Goal: Find contact information: Find contact information

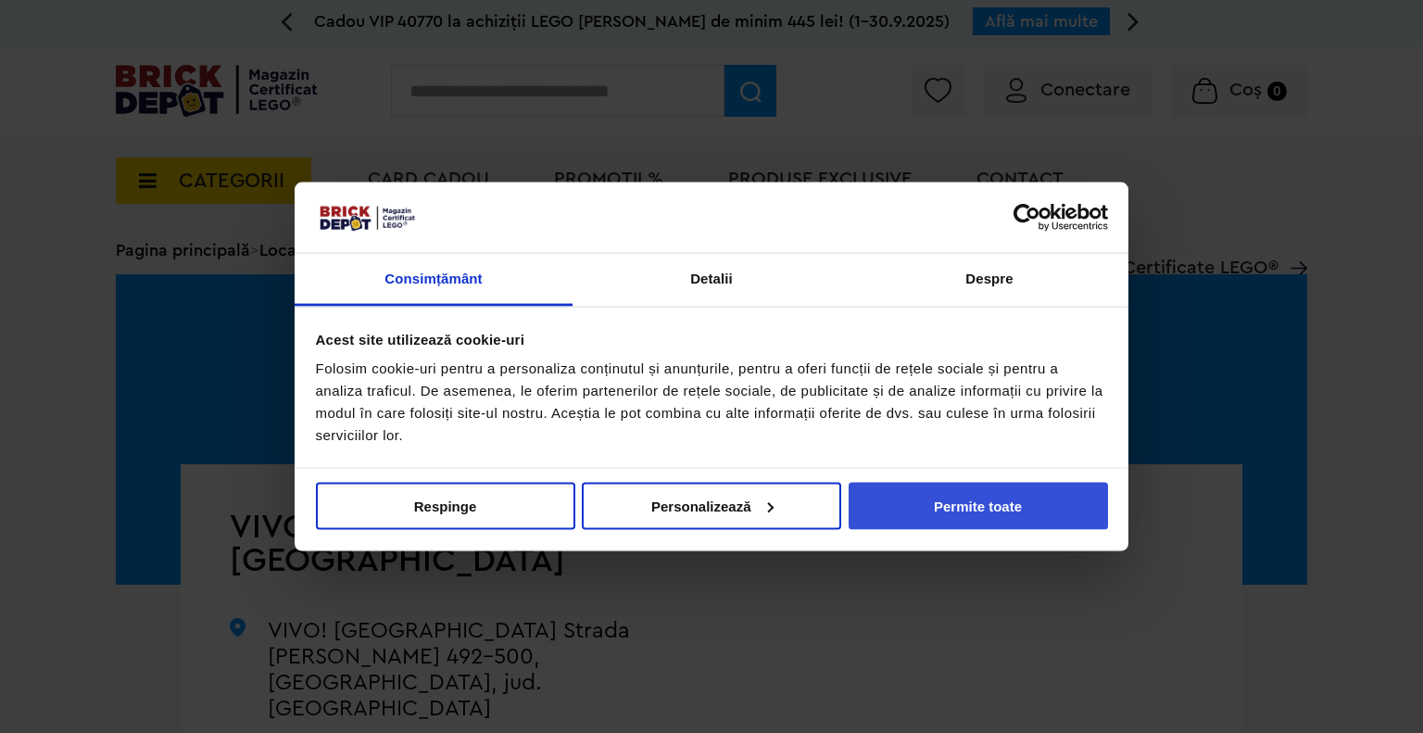
click at [900, 512] on button "Permite toate" at bounding box center [978, 505] width 259 height 47
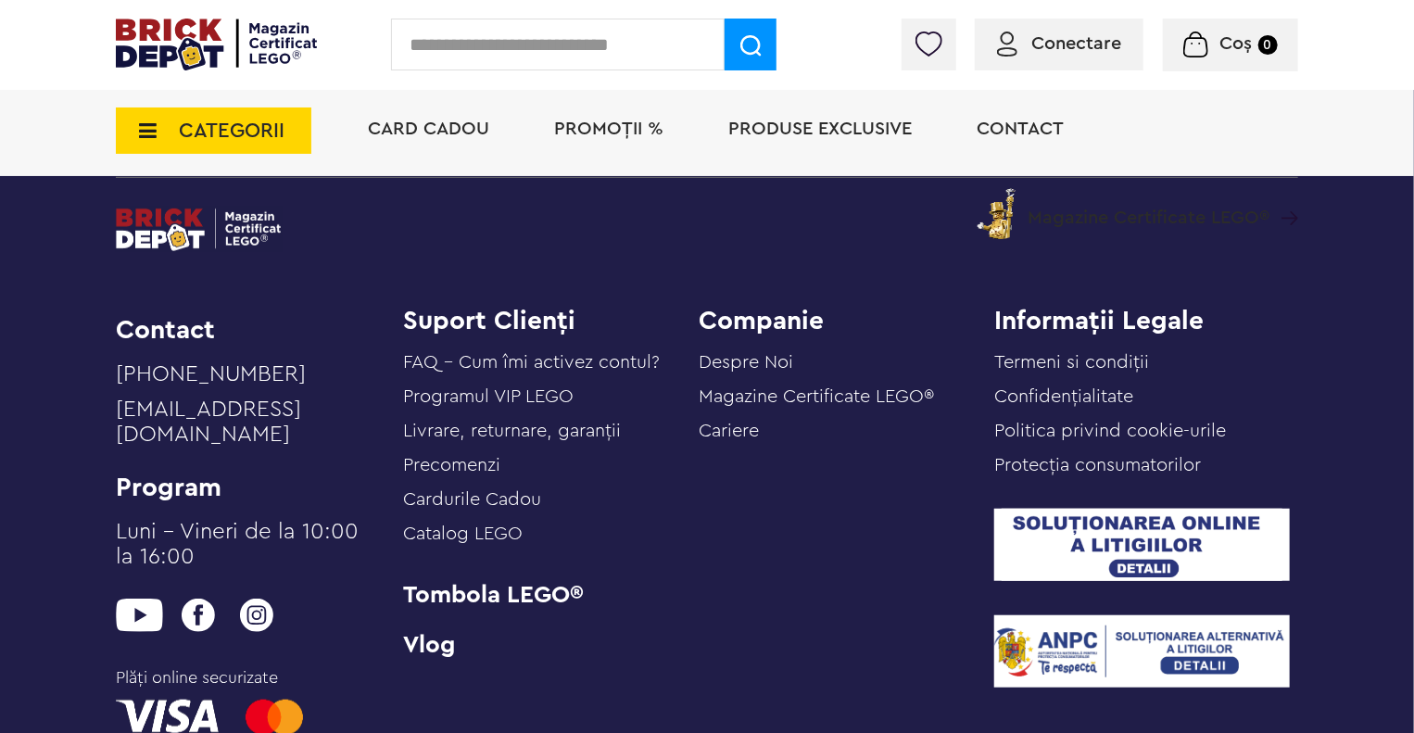
scroll to position [3893, 0]
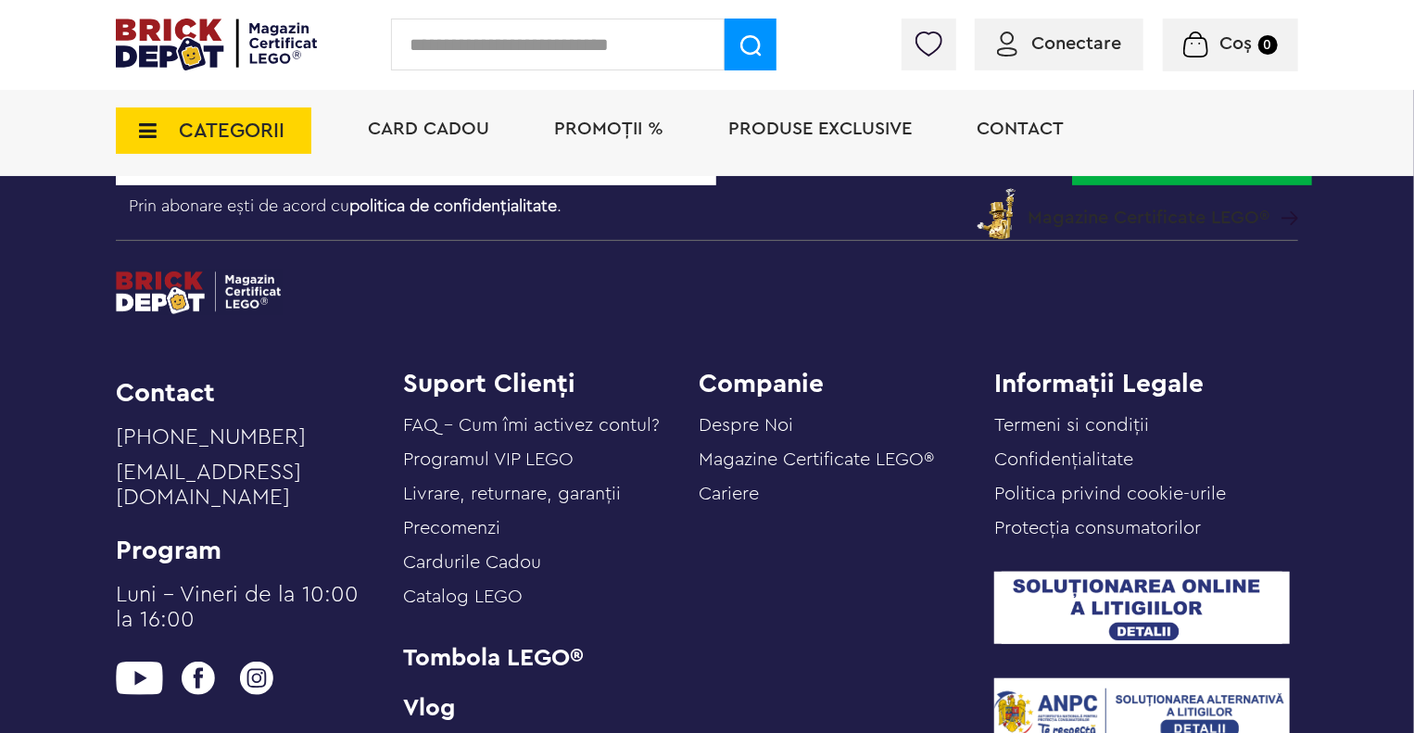
click at [1131, 416] on link "Termeni si condiții" at bounding box center [1071, 425] width 155 height 19
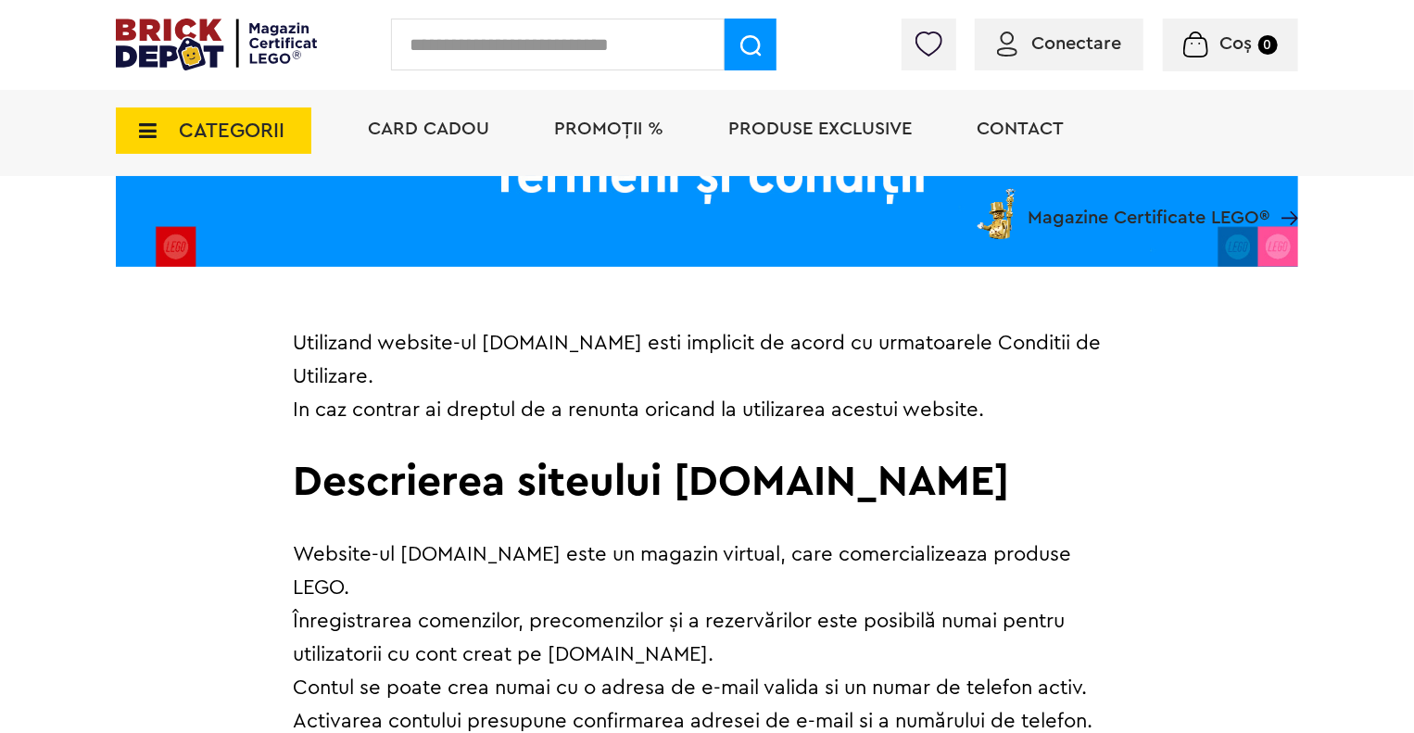
scroll to position [463, 0]
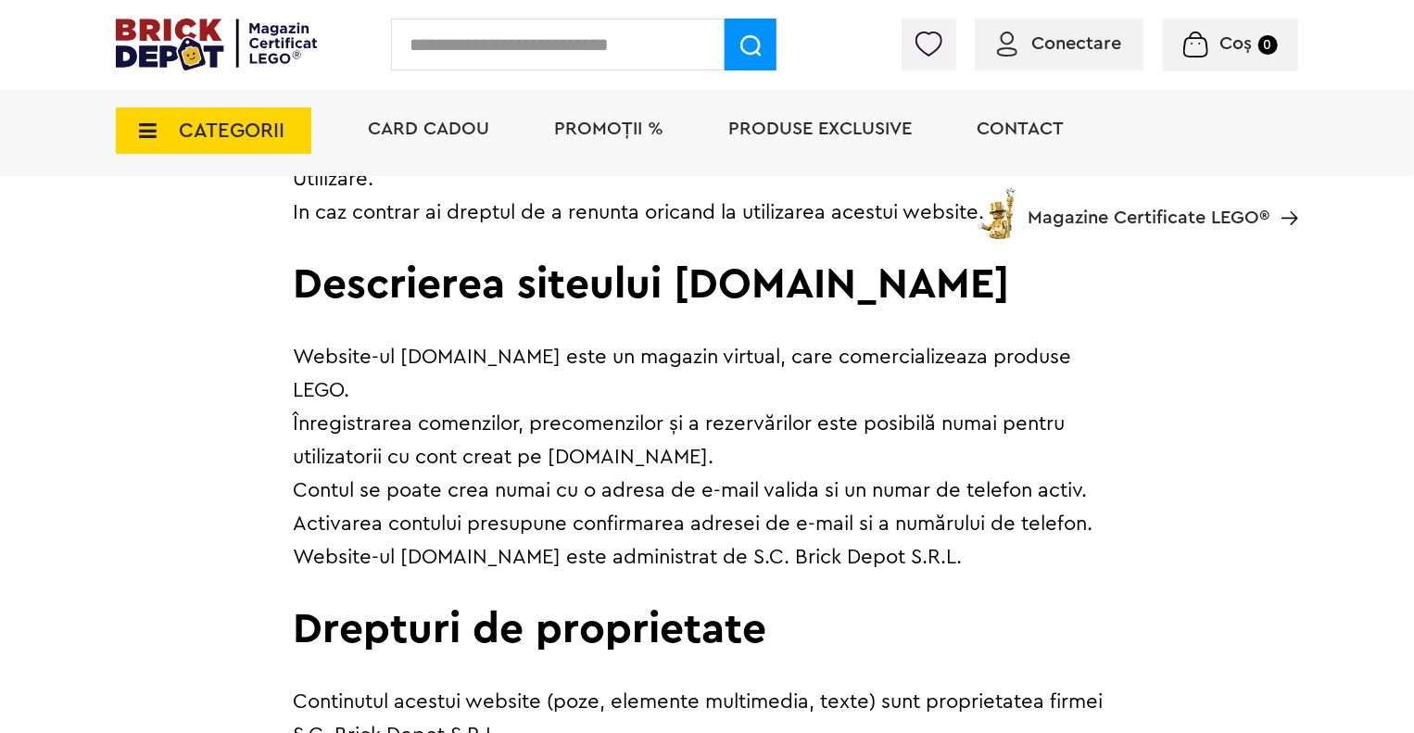
drag, startPoint x: 819, startPoint y: 559, endPoint x: 982, endPoint y: 558, distance: 163.1
click at [982, 558] on p "Website-ul [DOMAIN_NAME] este administrat de S.C. Brick Depot S.R.L." at bounding box center [707, 556] width 828 height 33
copy p "Brick Depot S.R.L"
click at [1027, 138] on span "Contact" at bounding box center [1020, 129] width 87 height 19
